Goal: Task Accomplishment & Management: Manage account settings

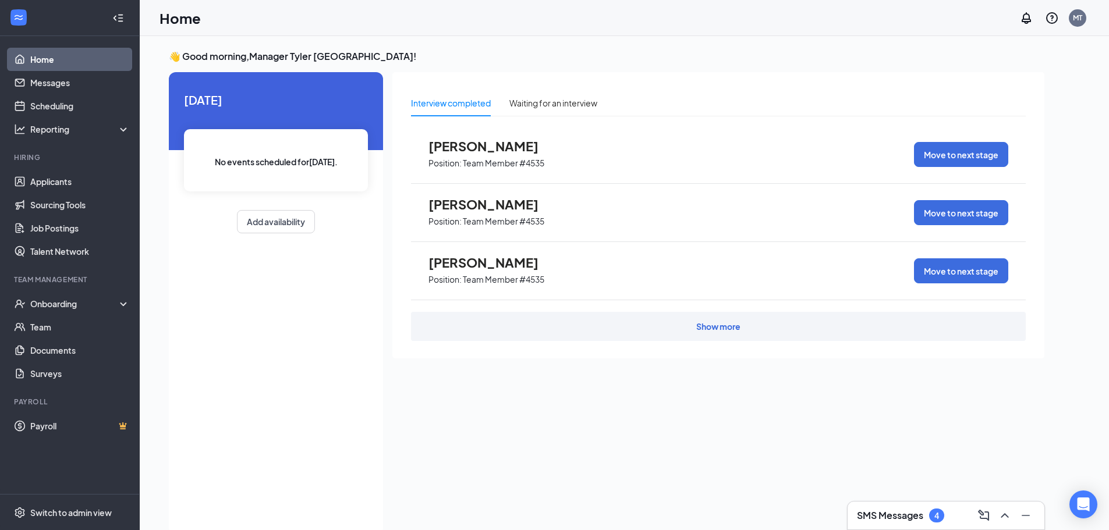
click at [603, 102] on div "Interview completed Waiting for an interview" at bounding box center [718, 103] width 615 height 27
click at [587, 103] on div "Waiting for an interview" at bounding box center [553, 103] width 88 height 13
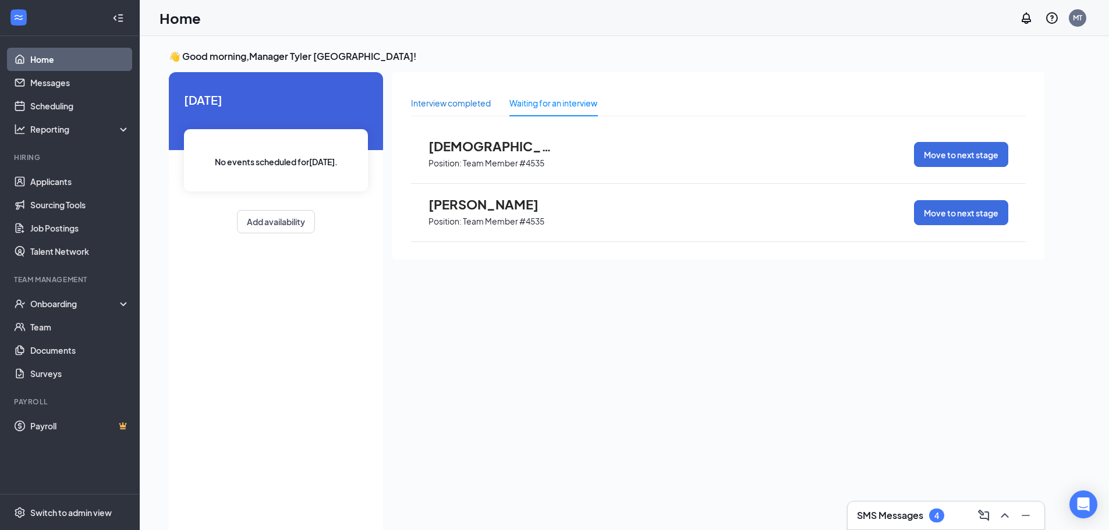
click at [472, 105] on div "Interview completed" at bounding box center [451, 103] width 80 height 13
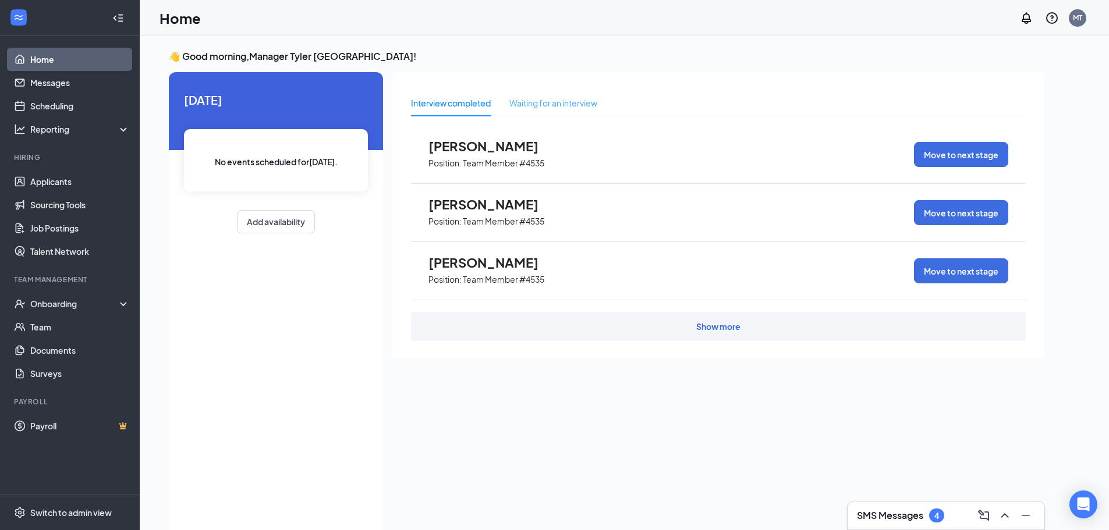
click at [581, 115] on div "Waiting for an interview" at bounding box center [553, 103] width 88 height 27
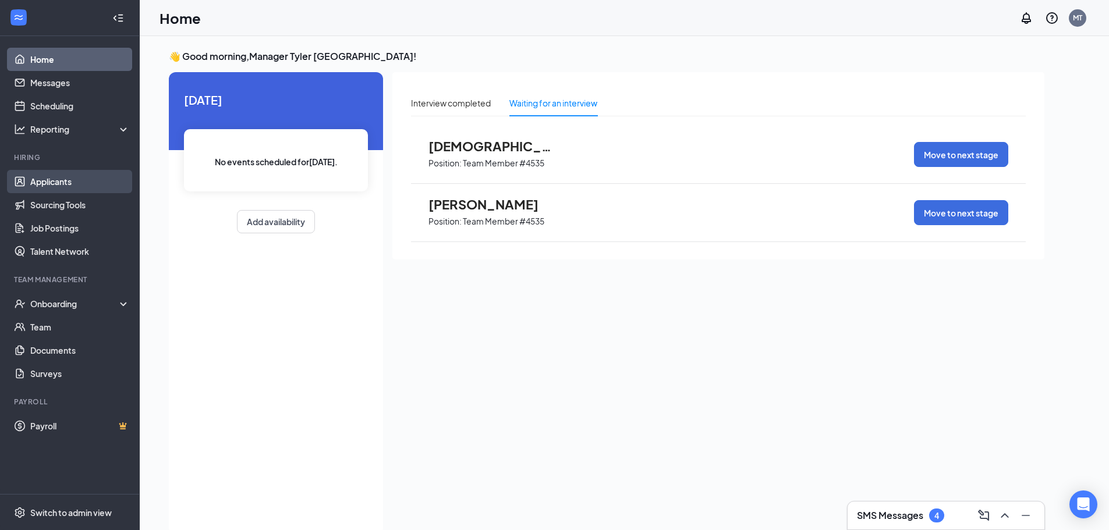
click at [98, 182] on link "Applicants" at bounding box center [80, 181] width 100 height 23
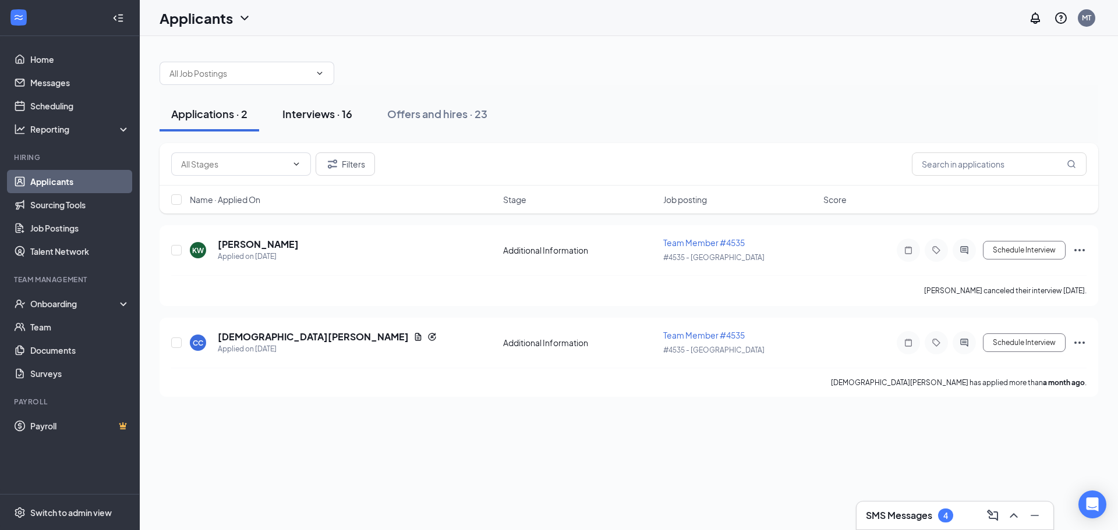
click at [320, 105] on button "Interviews · 16" at bounding box center [317, 114] width 93 height 35
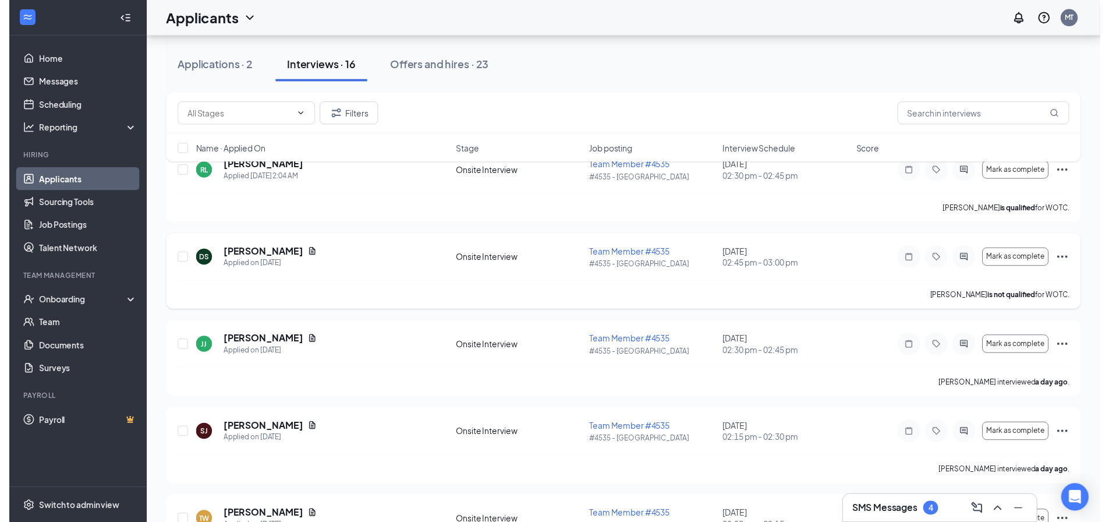
scroll to position [116, 0]
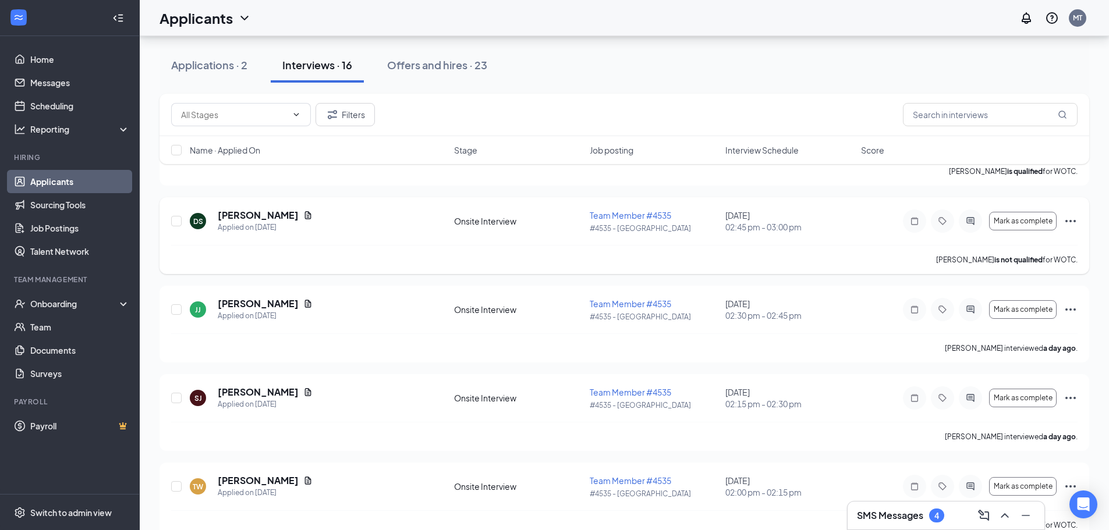
click at [370, 226] on div "DS [PERSON_NAME] Applied on [DATE]" at bounding box center [318, 221] width 257 height 24
click at [303, 214] on icon "Document" at bounding box center [307, 215] width 9 height 9
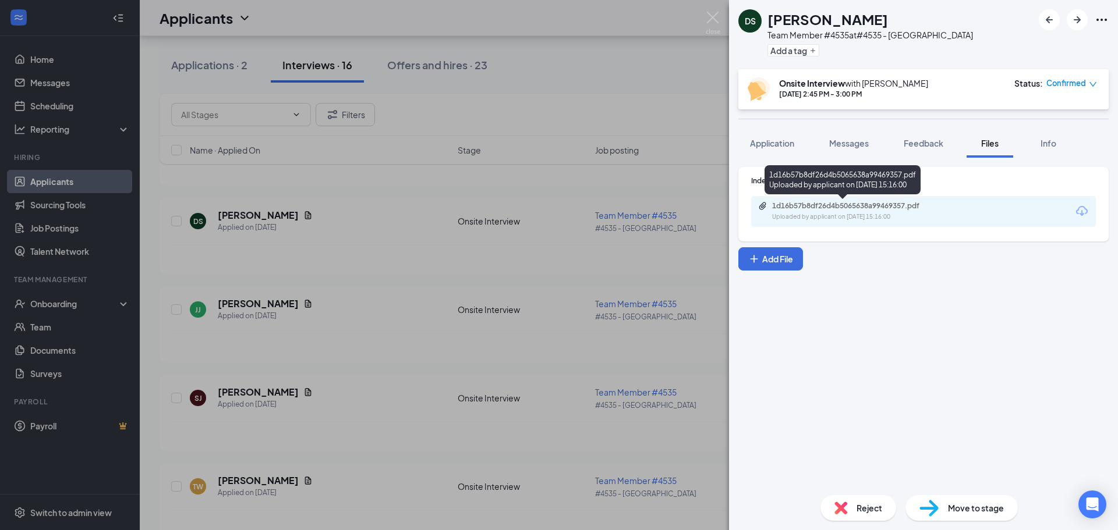
click at [855, 205] on div "1d16b57b8df26d4b5065638a99469357.pdf" at bounding box center [853, 205] width 163 height 9
click at [720, 22] on div "DS [PERSON_NAME] Team Member #4535 at #4535 - Broadway Add a tag Onsite Intervi…" at bounding box center [559, 265] width 1118 height 530
click at [719, 23] on img at bounding box center [713, 23] width 15 height 23
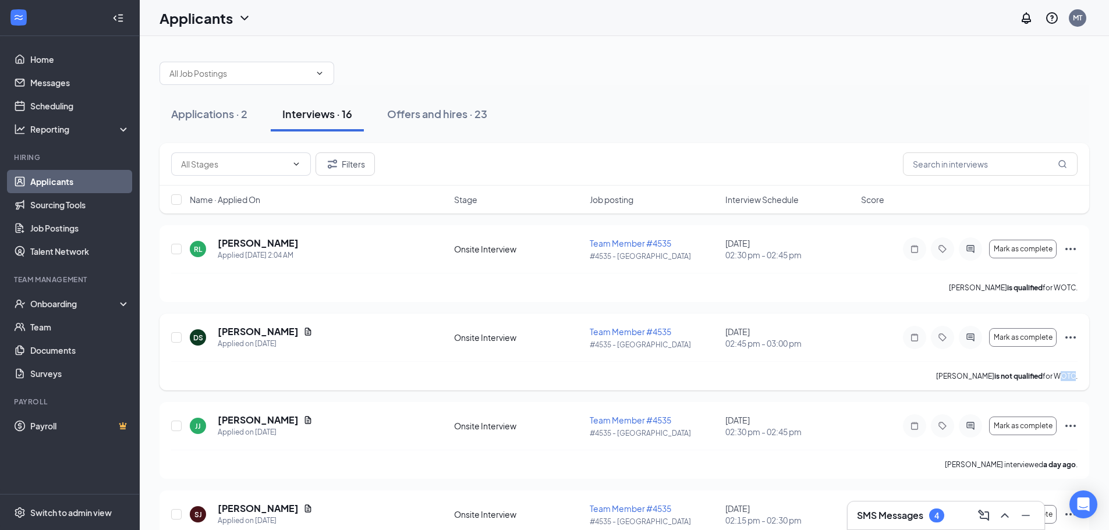
drag, startPoint x: 1054, startPoint y: 375, endPoint x: 1069, endPoint y: 375, distance: 14.6
click at [1069, 375] on p "[PERSON_NAME] is not qualified for WOTC." at bounding box center [1006, 376] width 141 height 10
click at [1048, 381] on p "[PERSON_NAME] is not qualified for WOTC." at bounding box center [1006, 376] width 141 height 10
